Goal: Navigation & Orientation: Find specific page/section

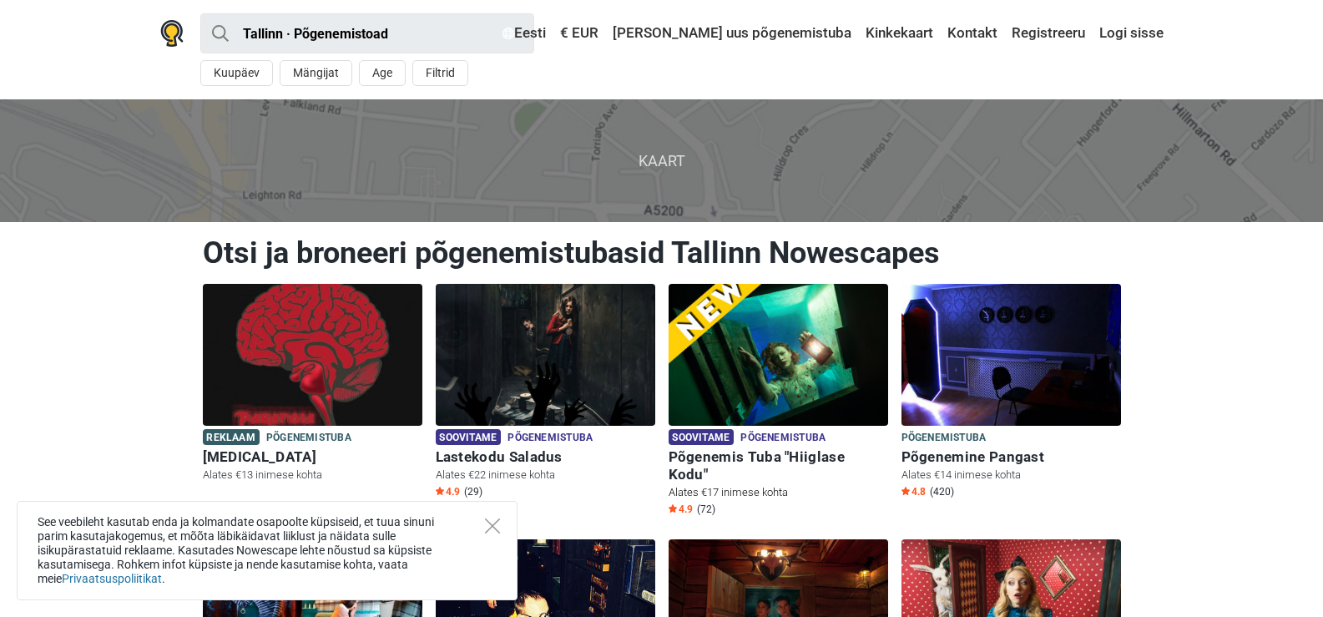
click at [822, 453] on h6 "Põgenemis Tuba "Hiiglase Kodu"" at bounding box center [779, 465] width 220 height 35
click at [495, 526] on icon "Close" at bounding box center [492, 525] width 15 height 15
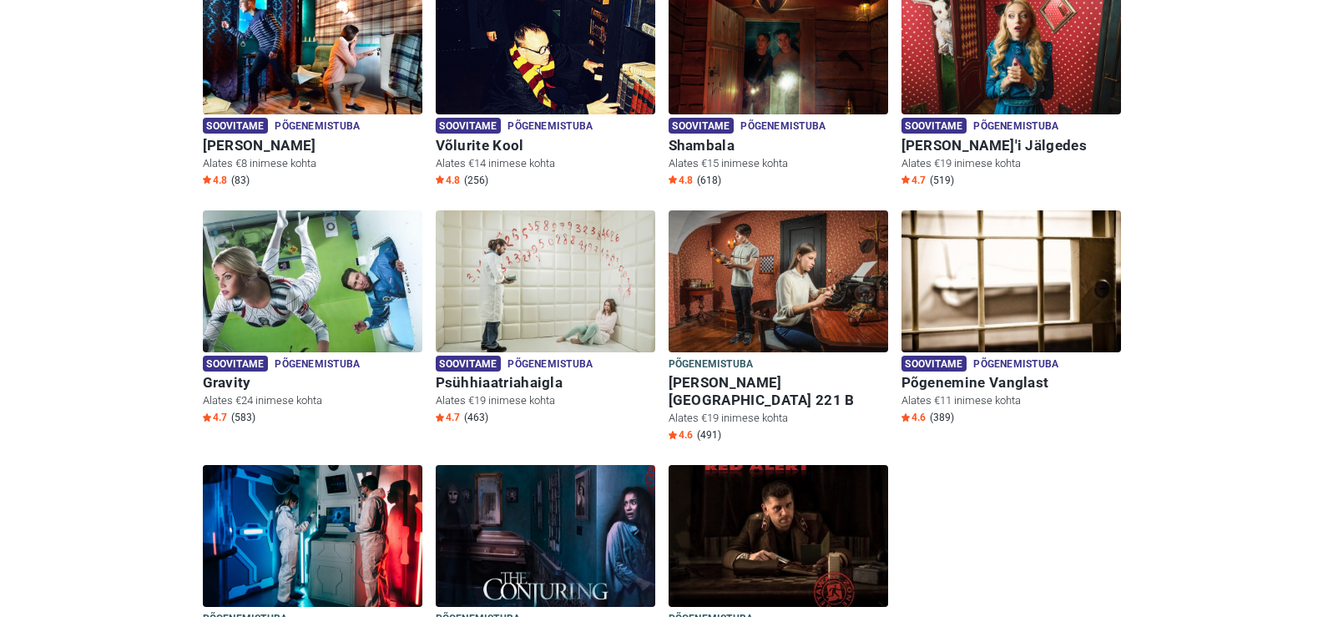
scroll to position [584, 0]
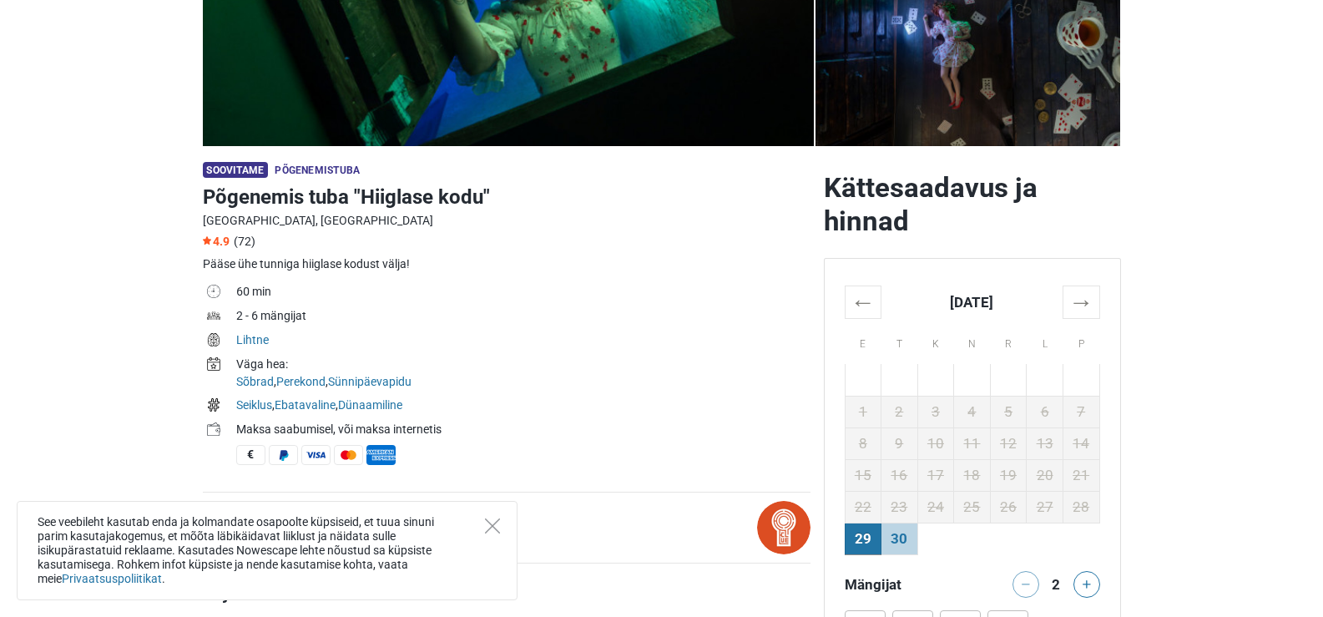
scroll to position [417, 0]
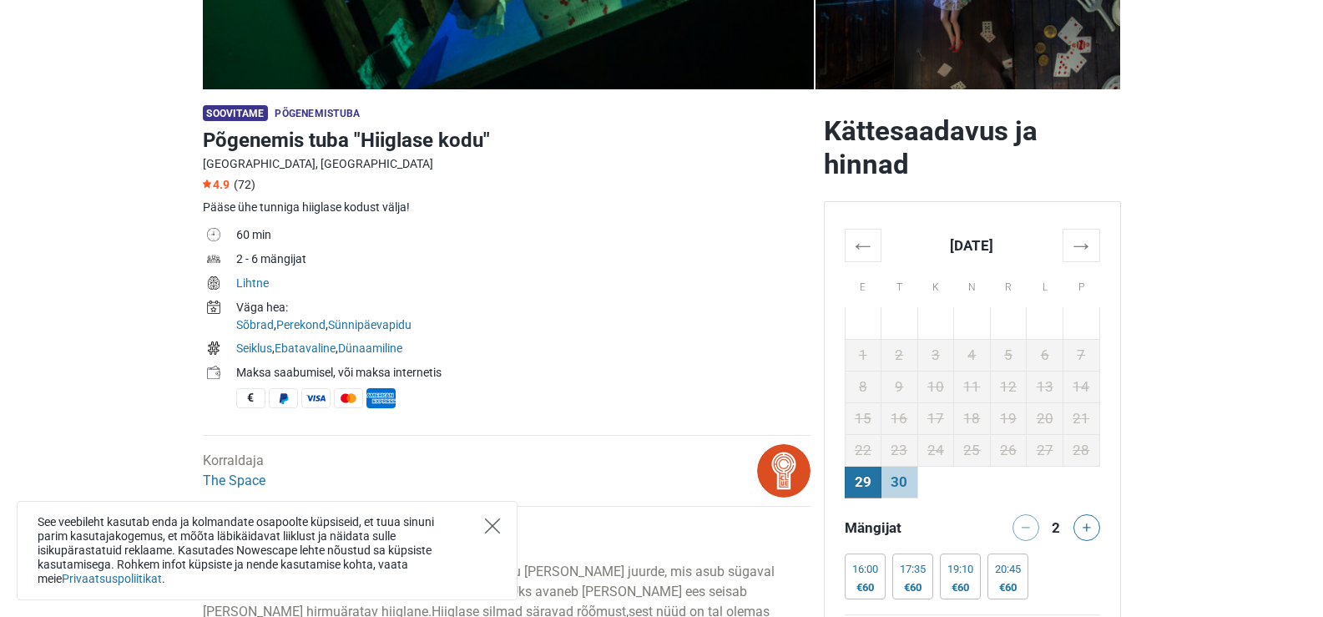
click at [486, 521] on icon "Close" at bounding box center [492, 525] width 15 height 15
